Goal: Task Accomplishment & Management: Manage account settings

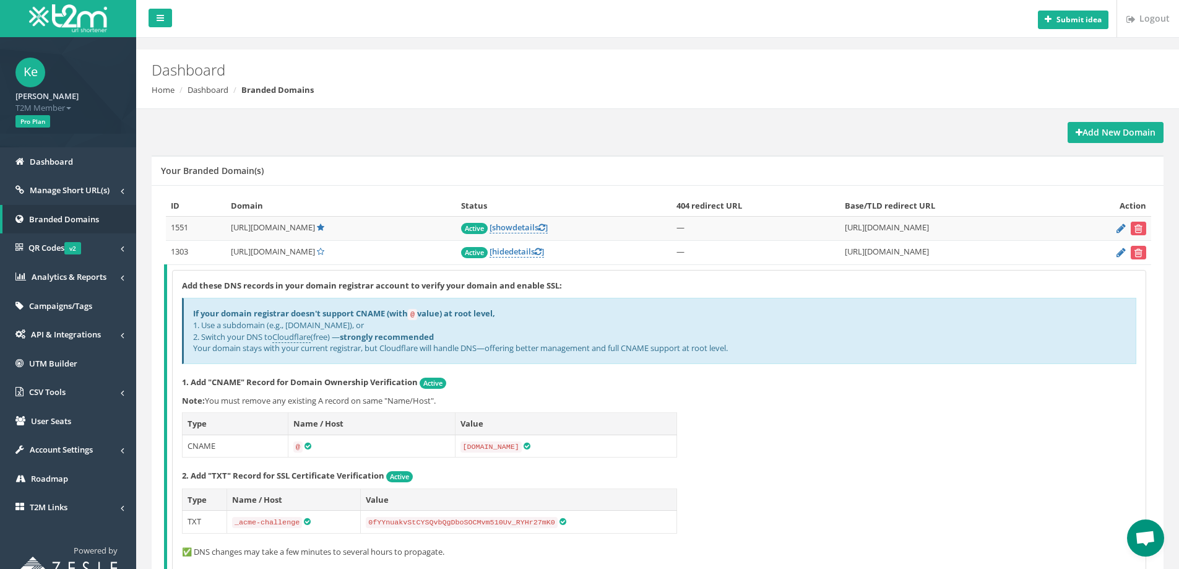
scroll to position [24, 0]
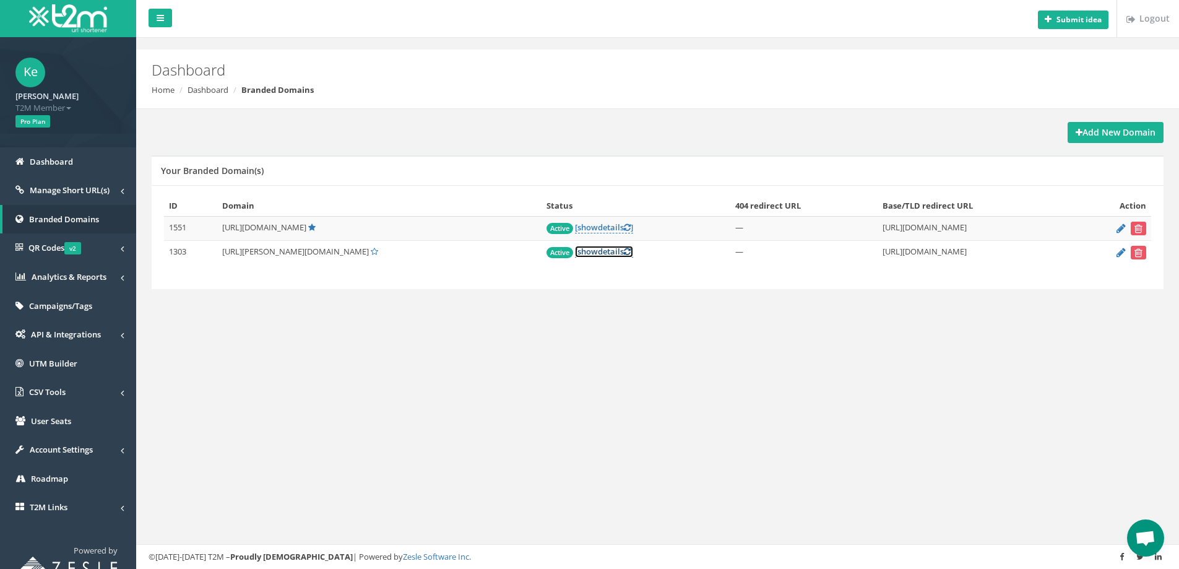
click at [575, 248] on link "[ show details ]" at bounding box center [604, 252] width 58 height 12
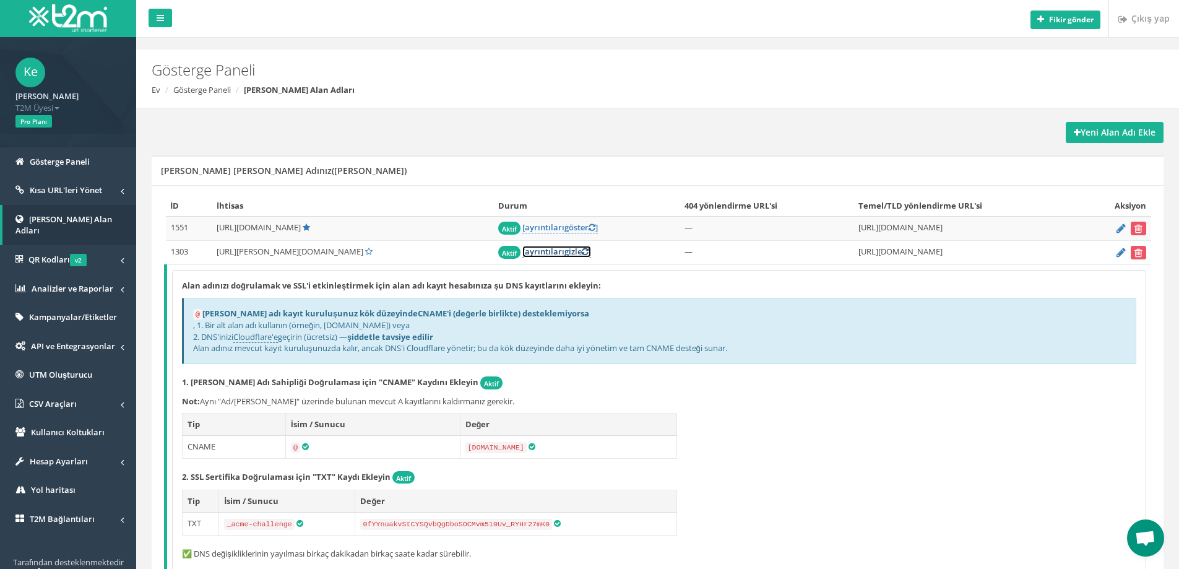
click at [525, 252] on font "ayrıntıları" at bounding box center [545, 251] width 40 height 11
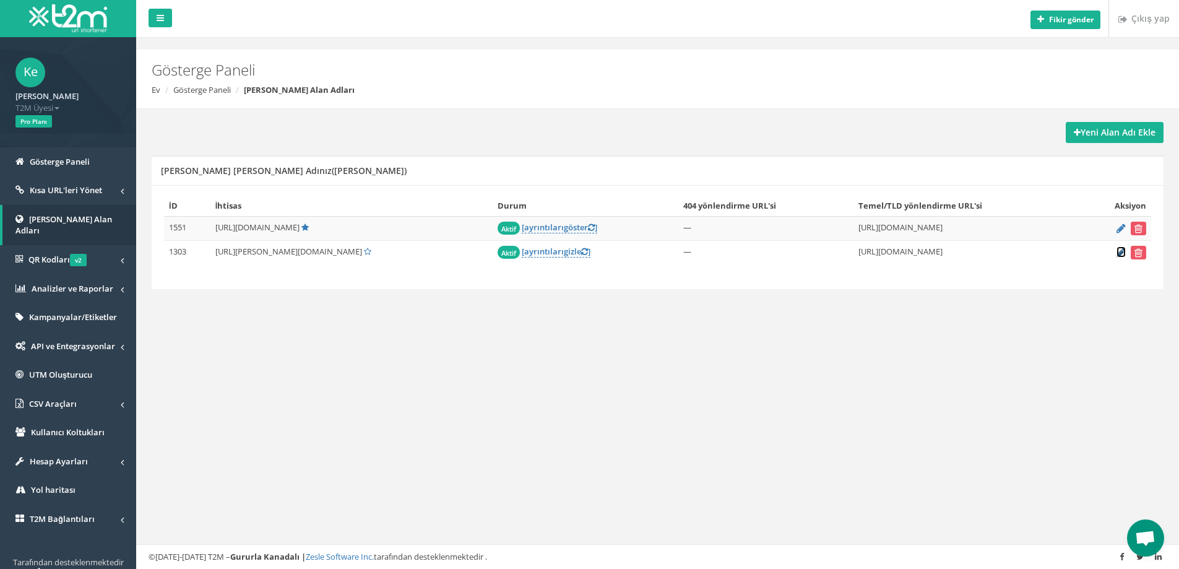
click at [1122, 253] on icon at bounding box center [1121, 252] width 9 height 8
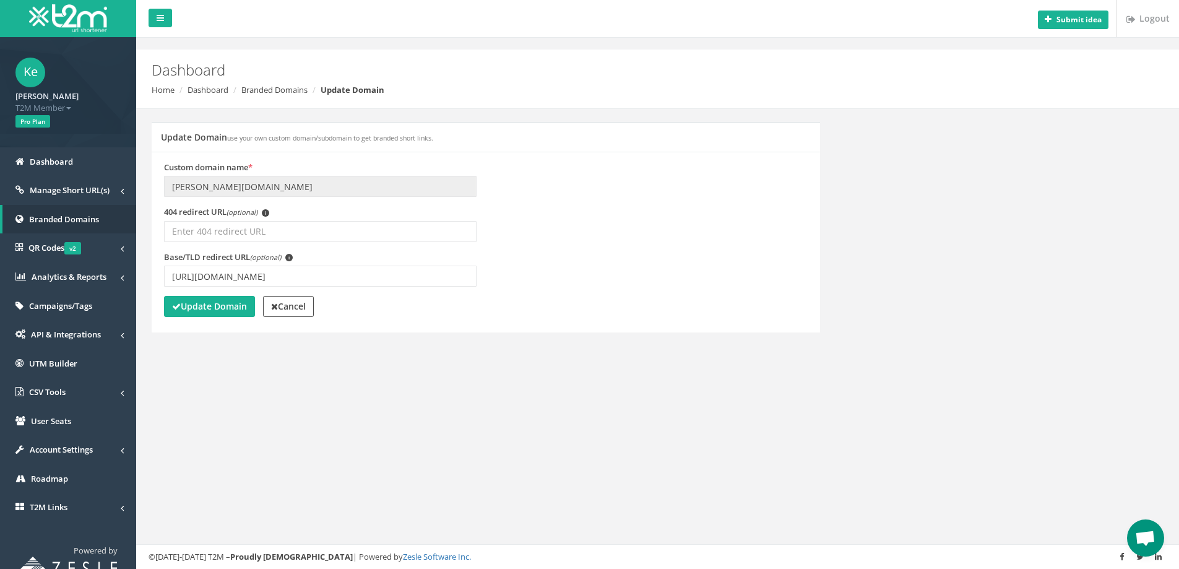
click at [868, 169] on div "Update Domain use your own custom domain/subdomain to get branded short links. …" at bounding box center [657, 235] width 1031 height 227
click at [930, 171] on div "Update Domain use your own custom domain/subdomain to get branded short links. …" at bounding box center [657, 235] width 1031 height 227
click at [296, 89] on link "Branded Domains" at bounding box center [274, 89] width 66 height 11
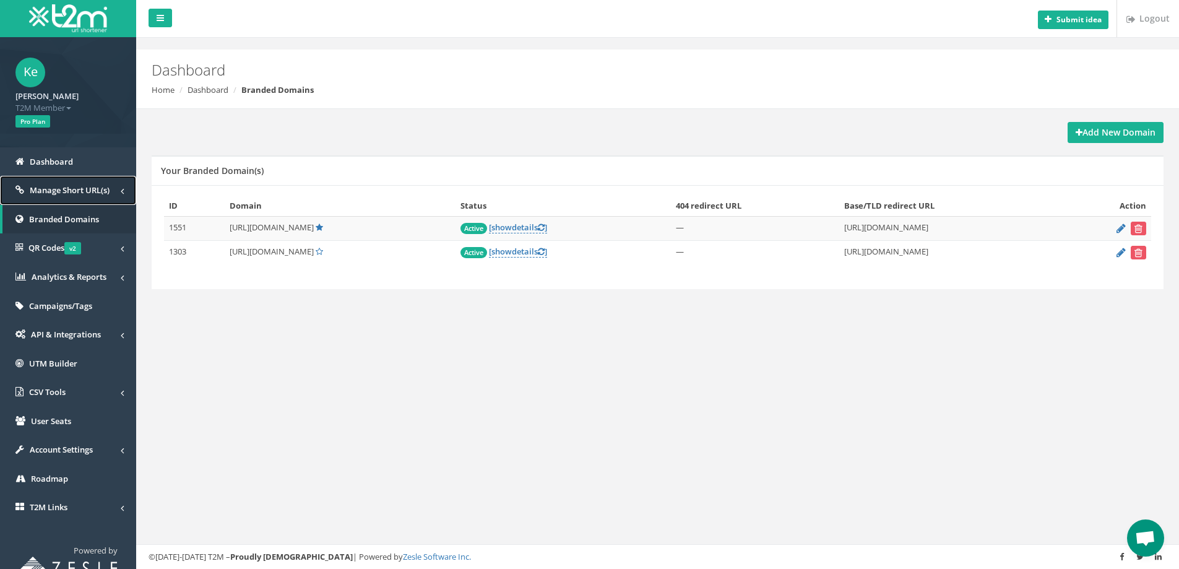
click at [71, 187] on span "Manage Short URL(s)" at bounding box center [70, 189] width 80 height 11
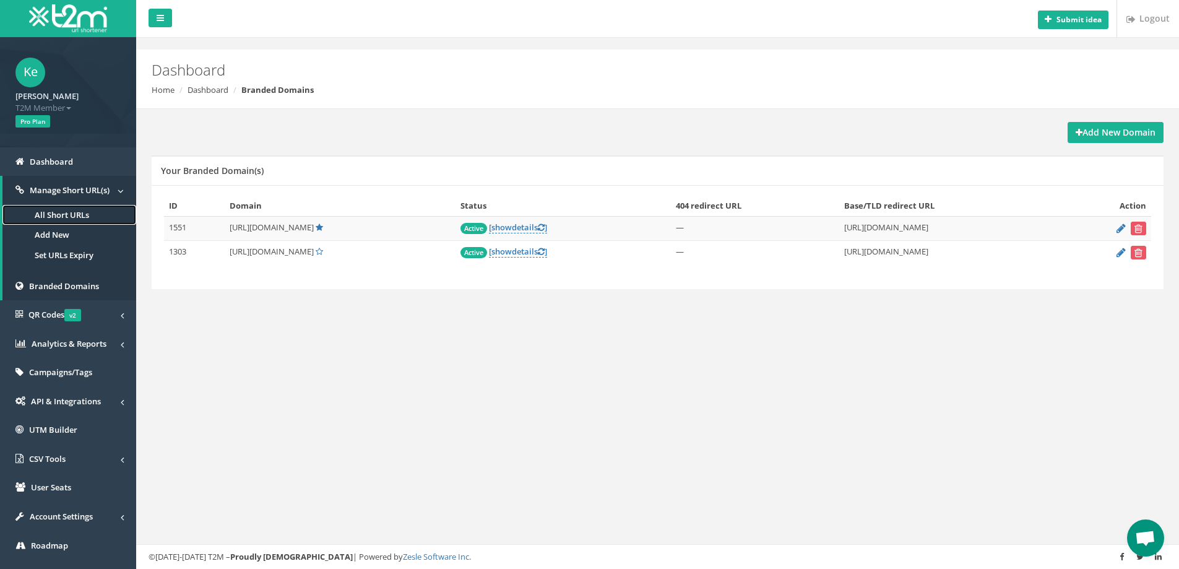
click at [67, 212] on link "All Short URLs" at bounding box center [69, 215] width 134 height 20
